Goal: Task Accomplishment & Management: Use online tool/utility

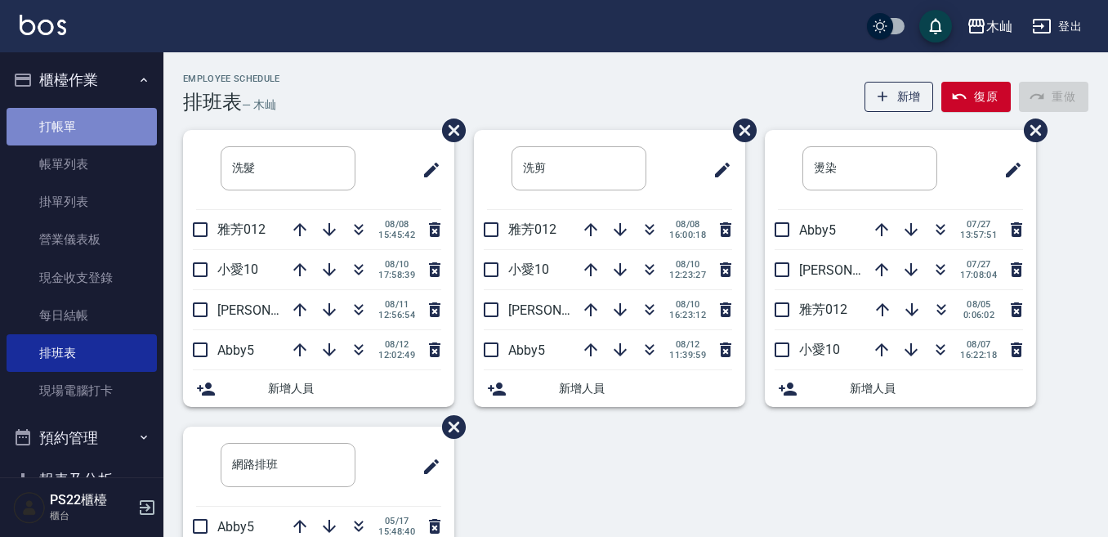
click at [127, 123] on link "打帳單" at bounding box center [82, 127] width 150 height 38
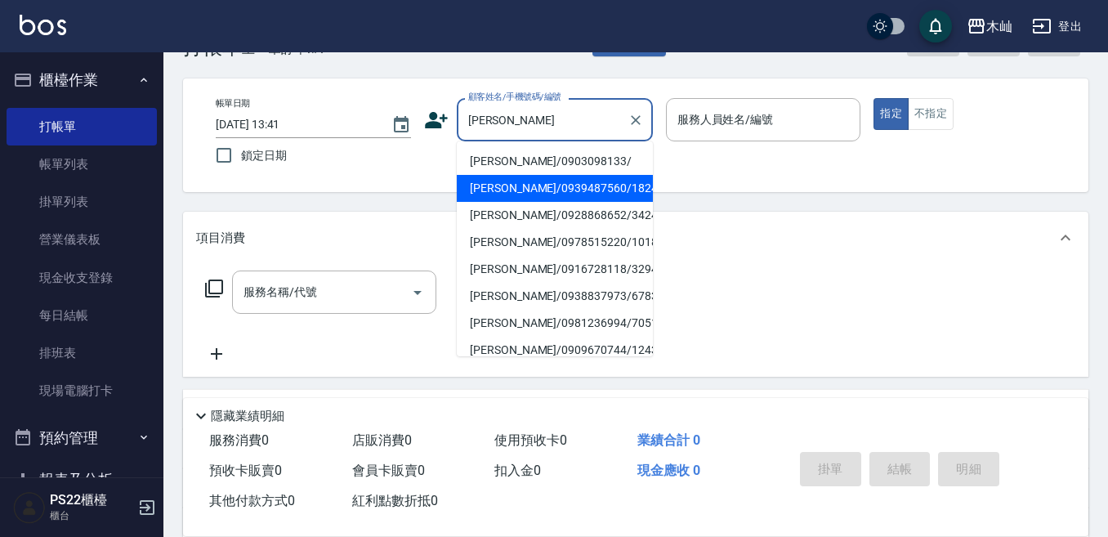
scroll to position [82, 0]
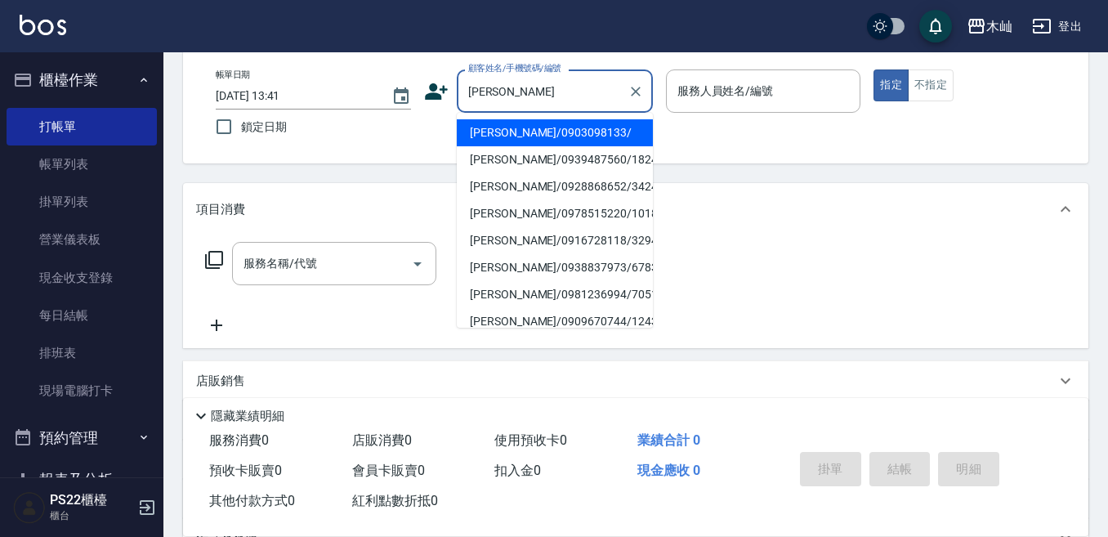
click at [570, 128] on li "[PERSON_NAME]/0903098133/" at bounding box center [555, 132] width 196 height 27
type input "[PERSON_NAME]/0903098133/"
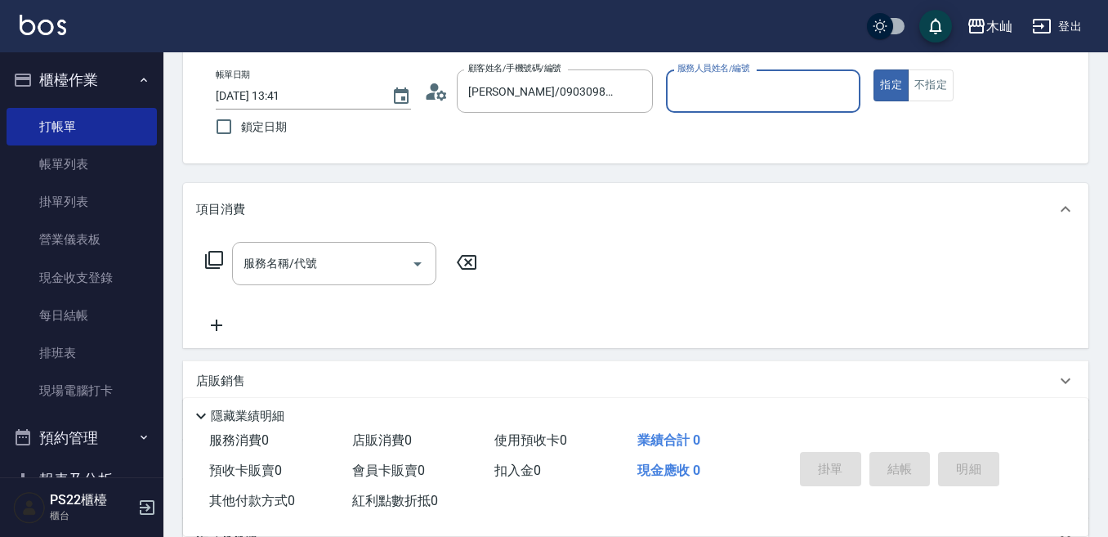
type input "雅芳-012"
click at [367, 267] on input "服務名稱/代號" at bounding box center [321, 263] width 165 height 29
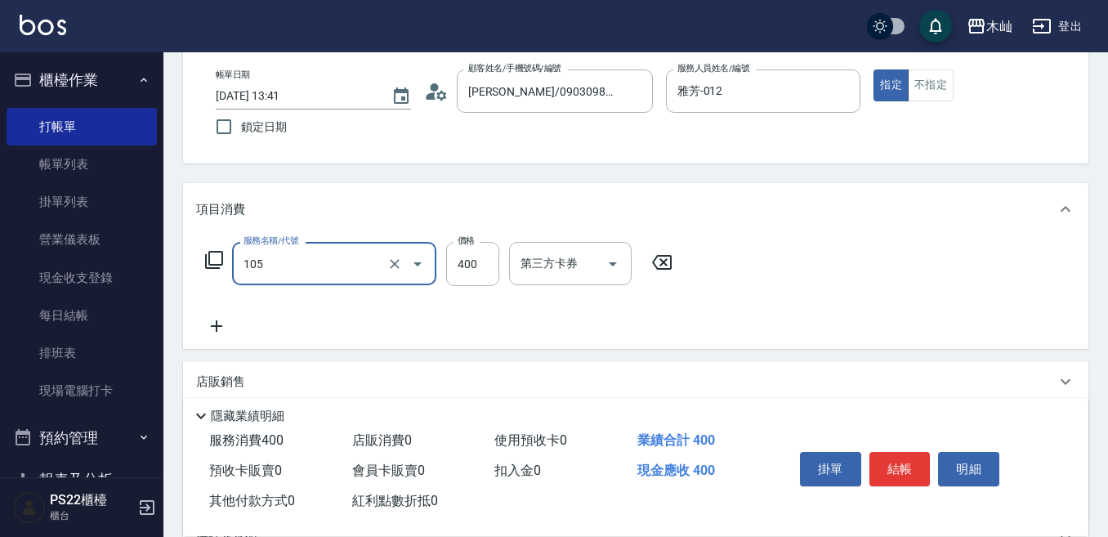
type input "A級單剪(105)"
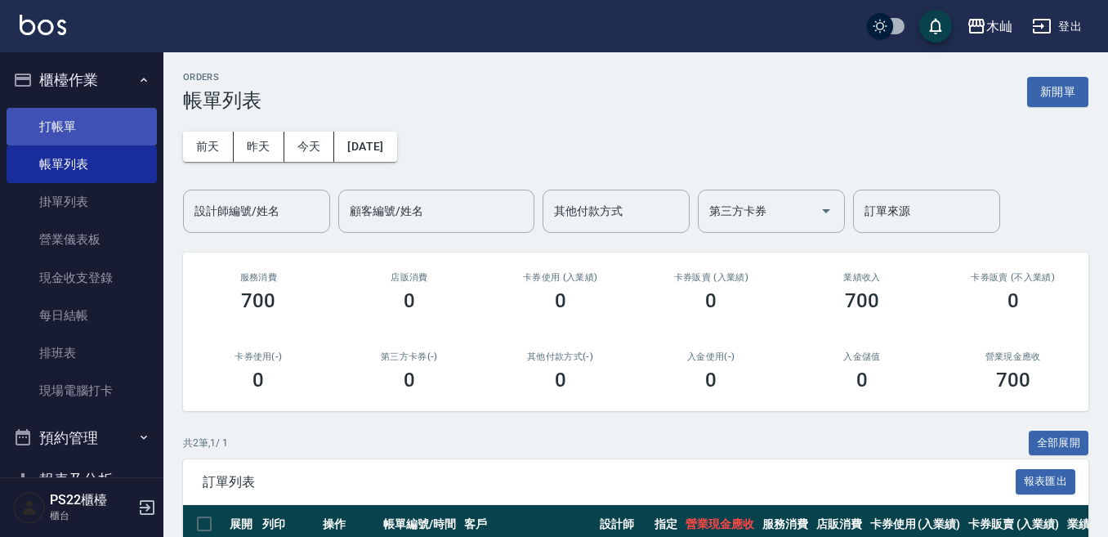
drag, startPoint x: 76, startPoint y: 133, endPoint x: 94, endPoint y: 127, distance: 19.1
click at [77, 132] on link "打帳單" at bounding box center [82, 127] width 150 height 38
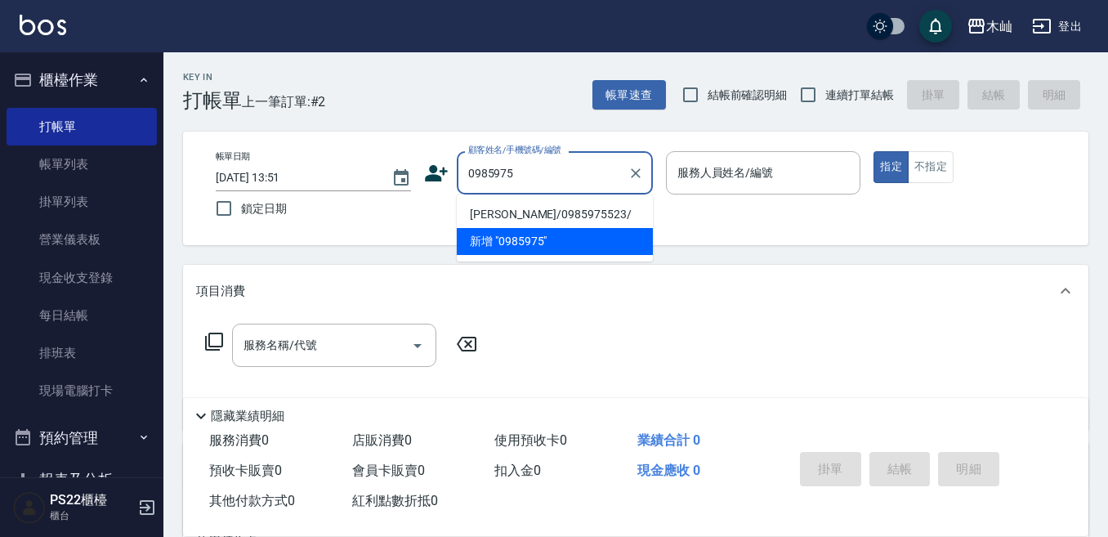
click at [555, 213] on li "[PERSON_NAME]/0985975523/" at bounding box center [555, 214] width 196 height 27
type input "[PERSON_NAME]/0985975523/"
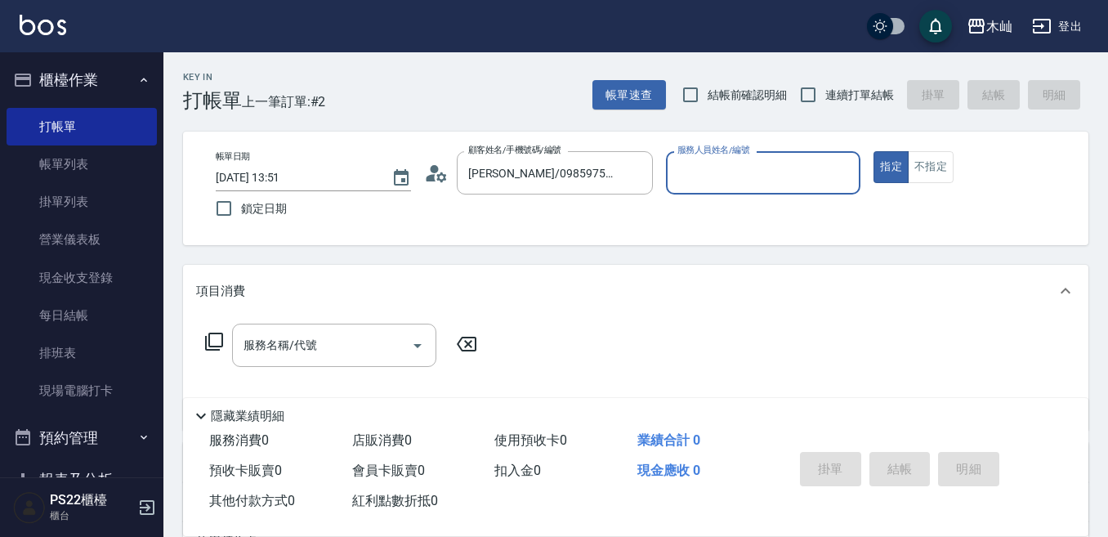
click at [760, 185] on input "服務人員姓名/編號" at bounding box center [763, 173] width 181 height 29
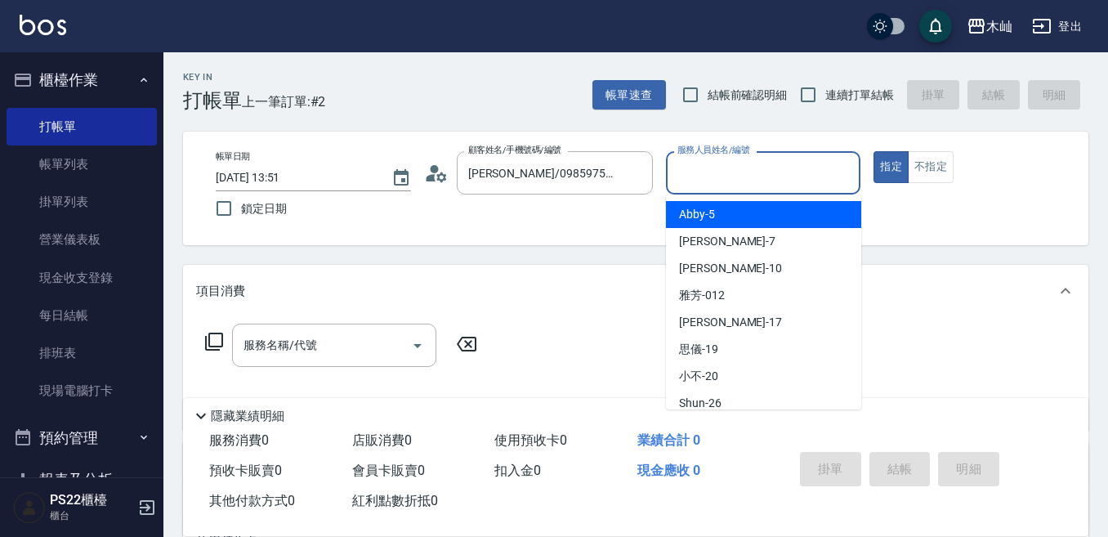
click at [749, 208] on div "Abby -5" at bounding box center [763, 214] width 195 height 27
type input "Abby-5"
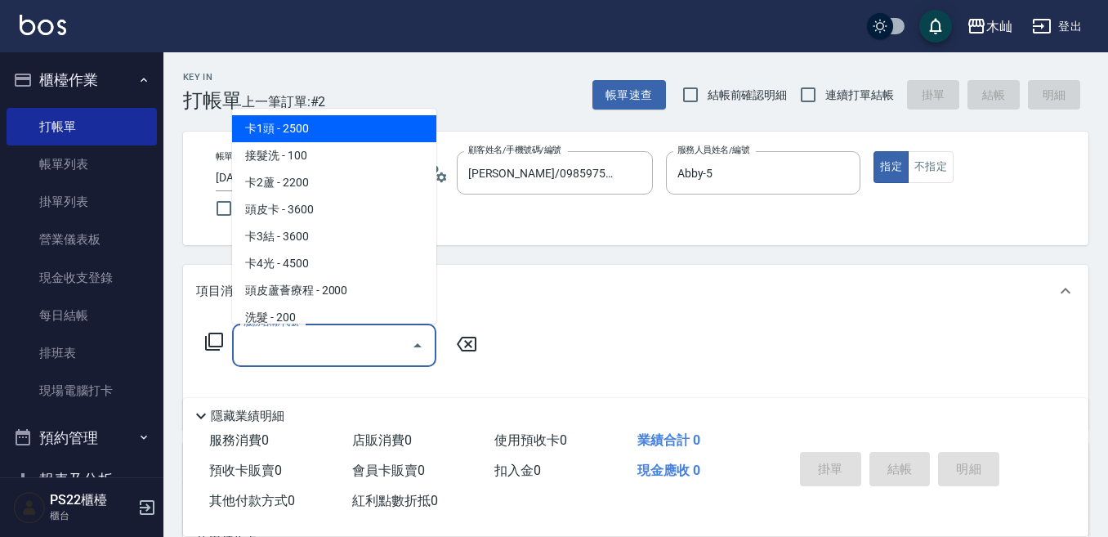
click at [382, 347] on input "服務名稱/代號" at bounding box center [321, 345] width 165 height 29
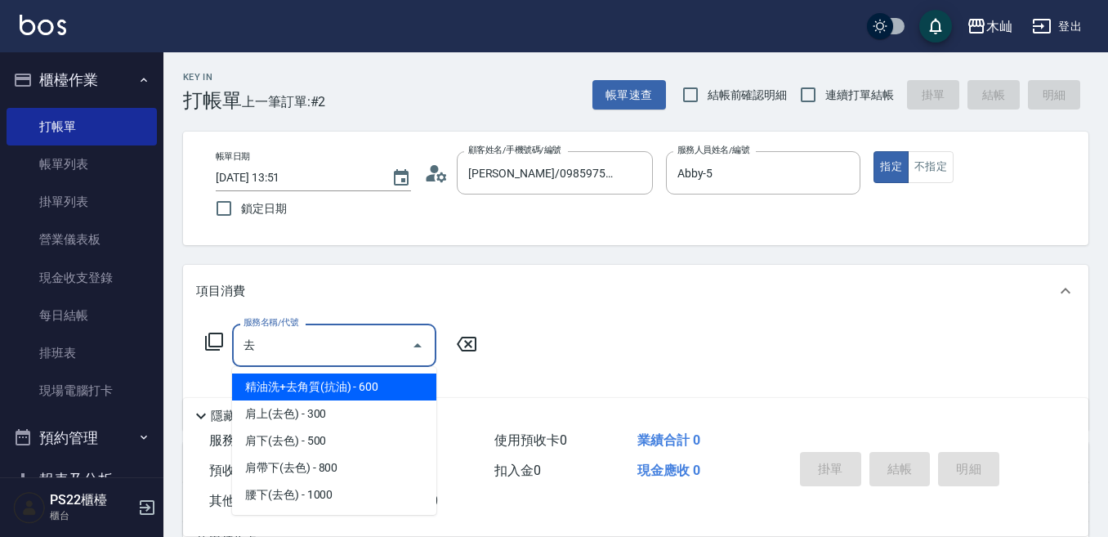
click at [372, 384] on span "精油洗+去角質(抗油) - 600" at bounding box center [334, 387] width 204 height 27
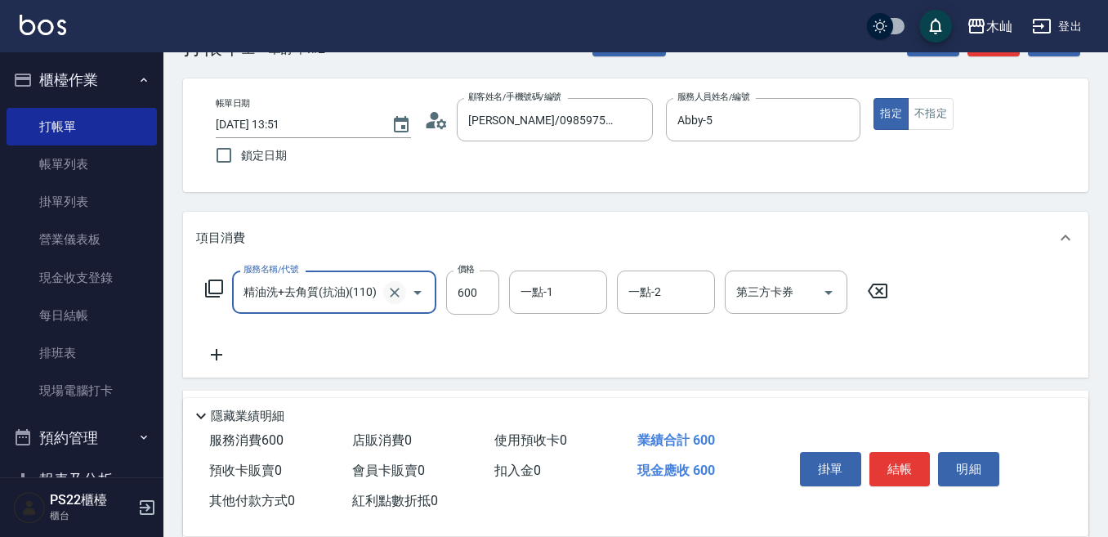
scroll to position [82, 0]
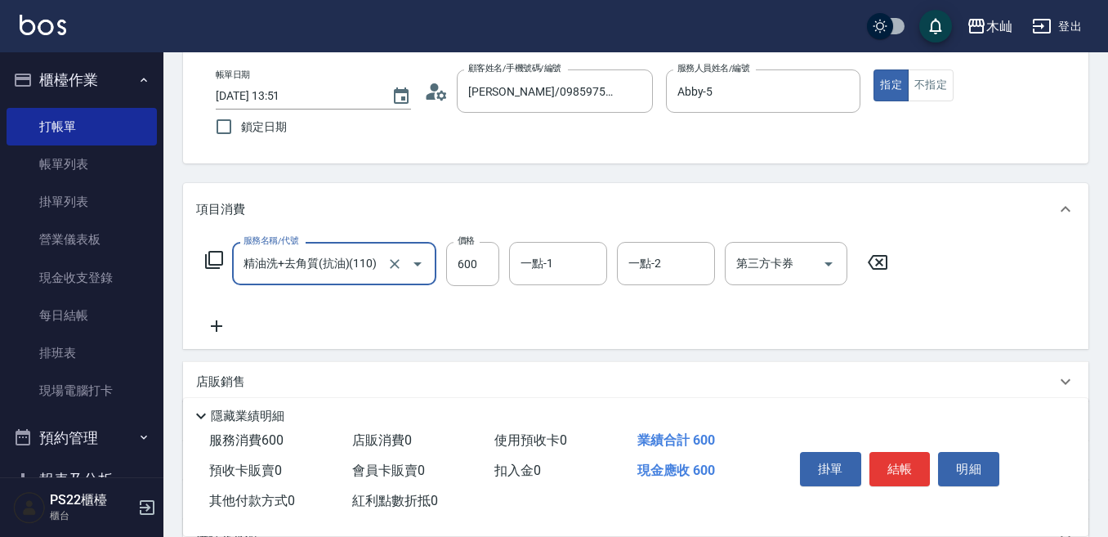
type input "精油洗+去角質(抗油)(110)"
click at [213, 322] on icon at bounding box center [216, 326] width 41 height 20
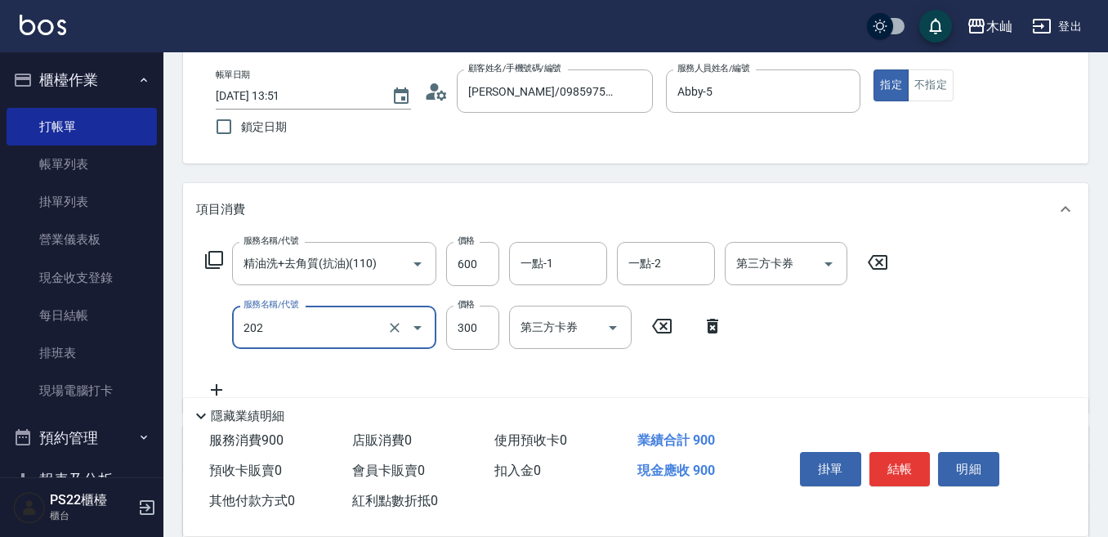
type input "單剪(202)"
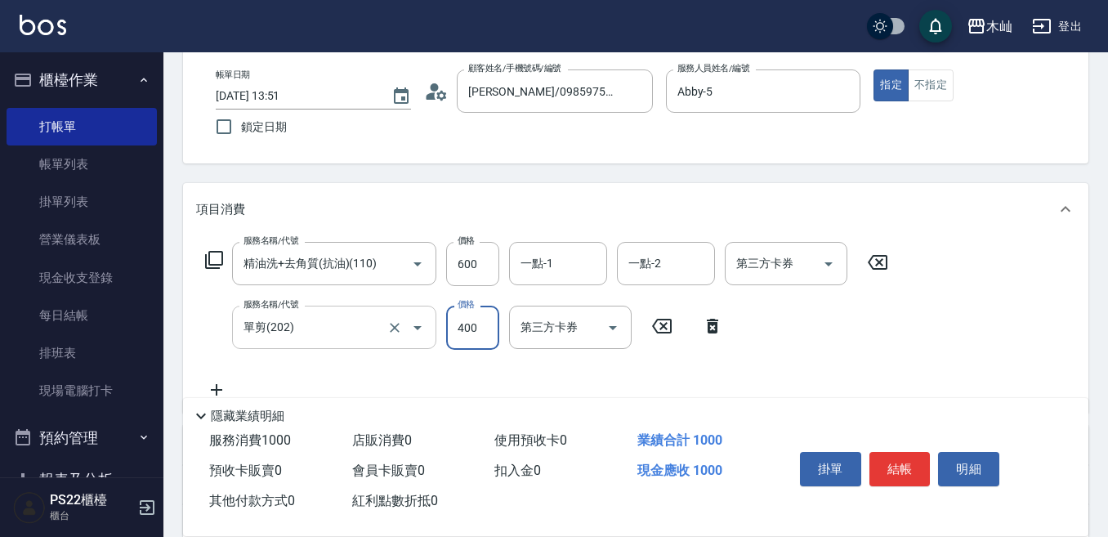
type input "400"
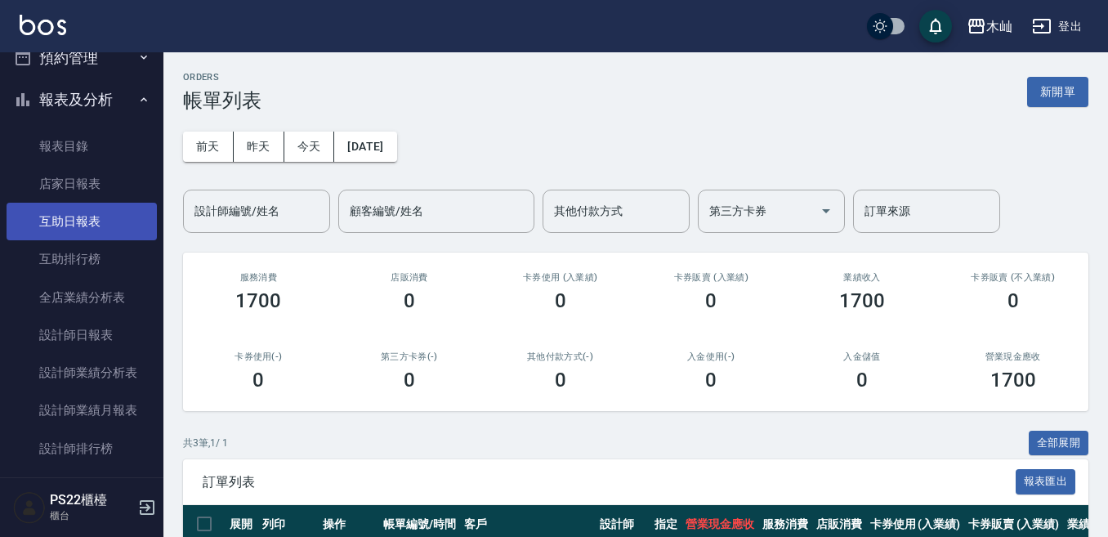
scroll to position [409, 0]
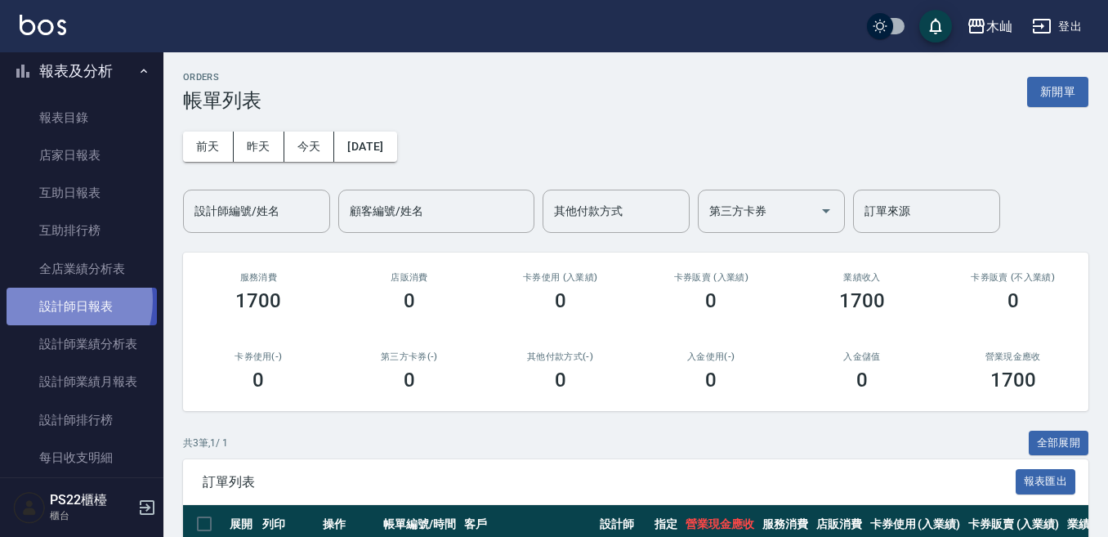
click at [55, 301] on link "設計師日報表" at bounding box center [82, 307] width 150 height 38
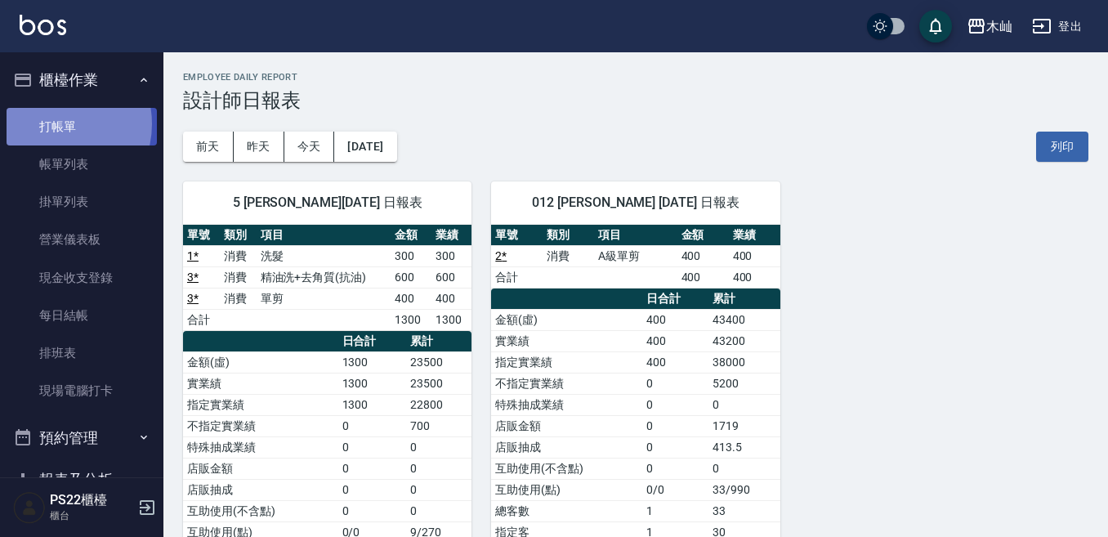
click at [51, 123] on link "打帳單" at bounding box center [82, 127] width 150 height 38
